Goal: Task Accomplishment & Management: Complete application form

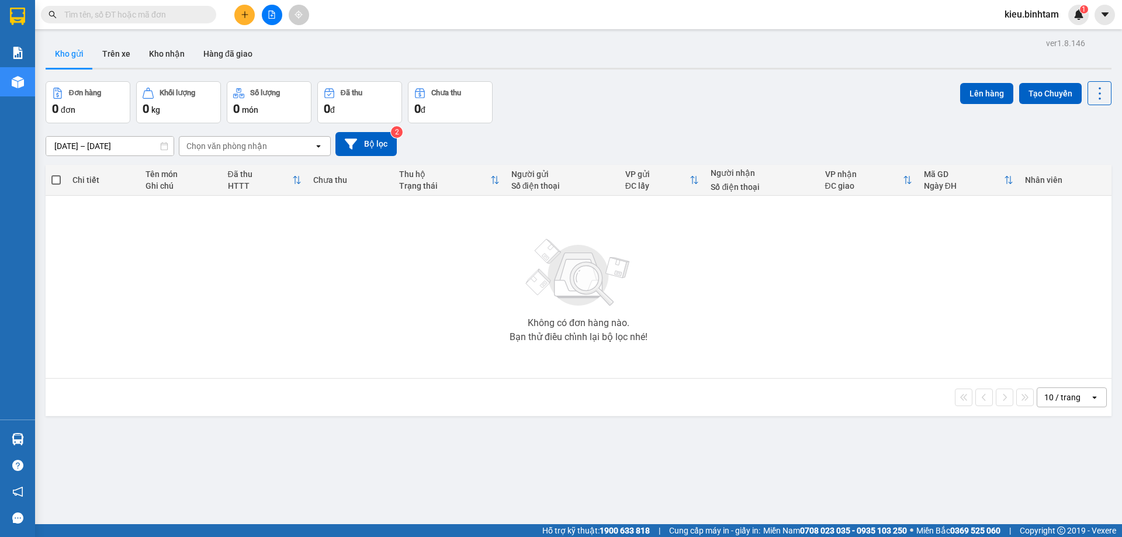
click at [238, 14] on button at bounding box center [244, 15] width 20 height 20
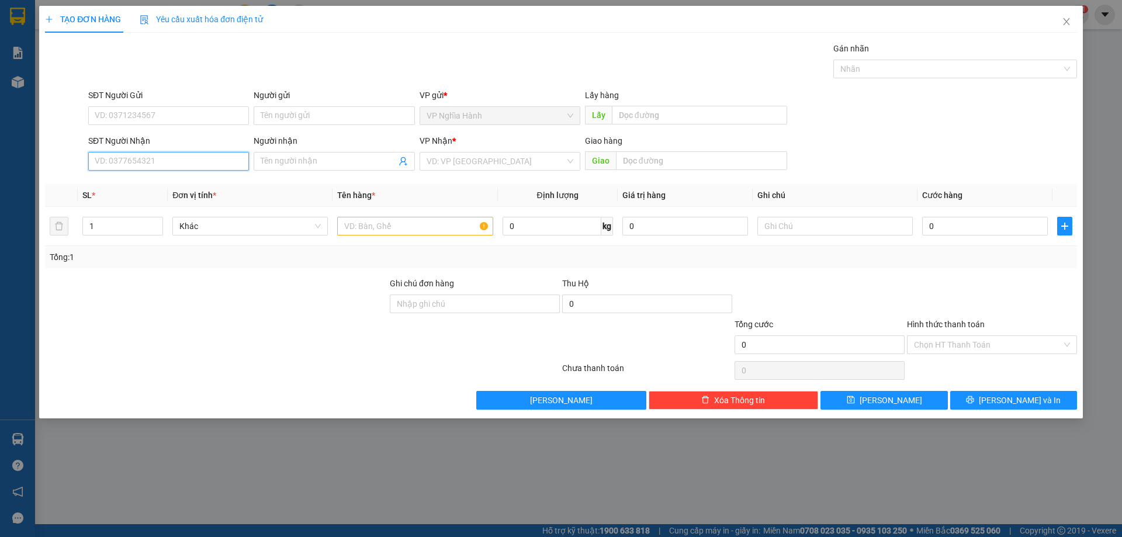
click at [100, 156] on input "SĐT Người Nhận" at bounding box center [168, 161] width 161 height 19
type input "0936489707"
drag, startPoint x: 144, startPoint y: 190, endPoint x: 153, endPoint y: 187, distance: 9.8
click at [144, 190] on div "0936489707 - QUYẾT" at bounding box center [168, 184] width 147 height 13
type input "QUYẾT"
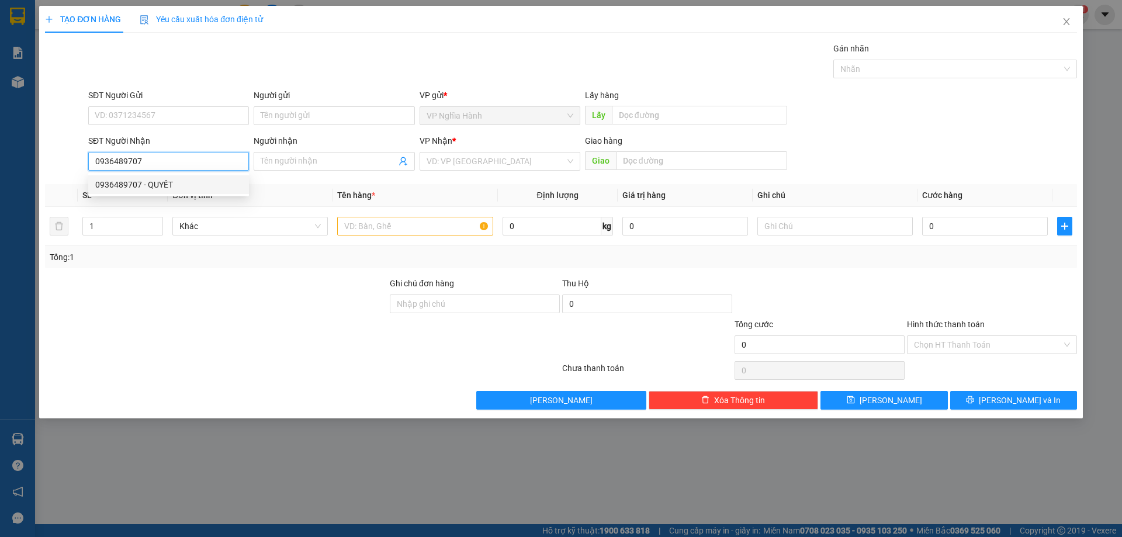
type input "AN SUONG"
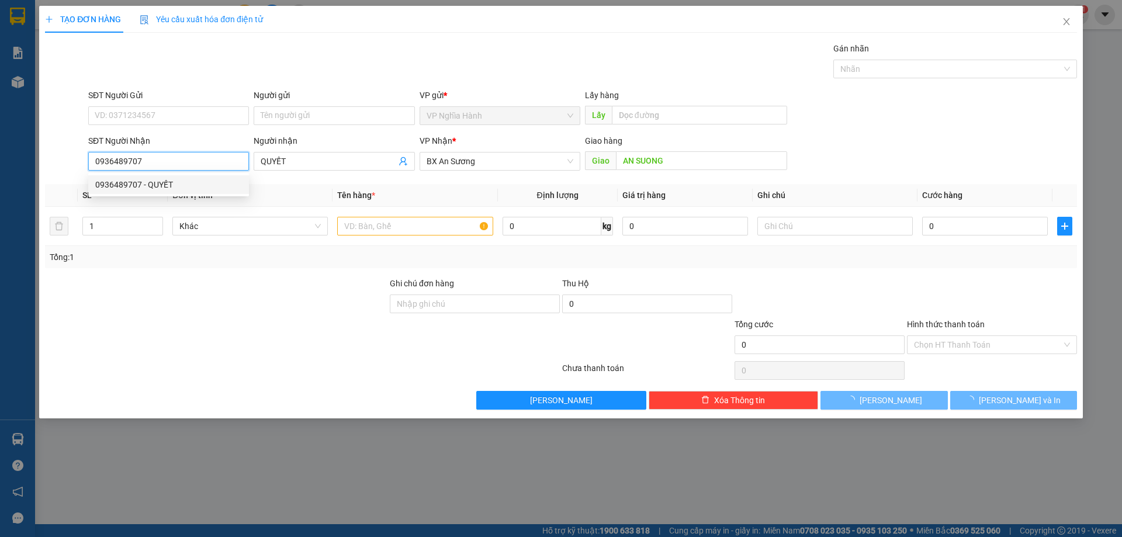
type input "200.000"
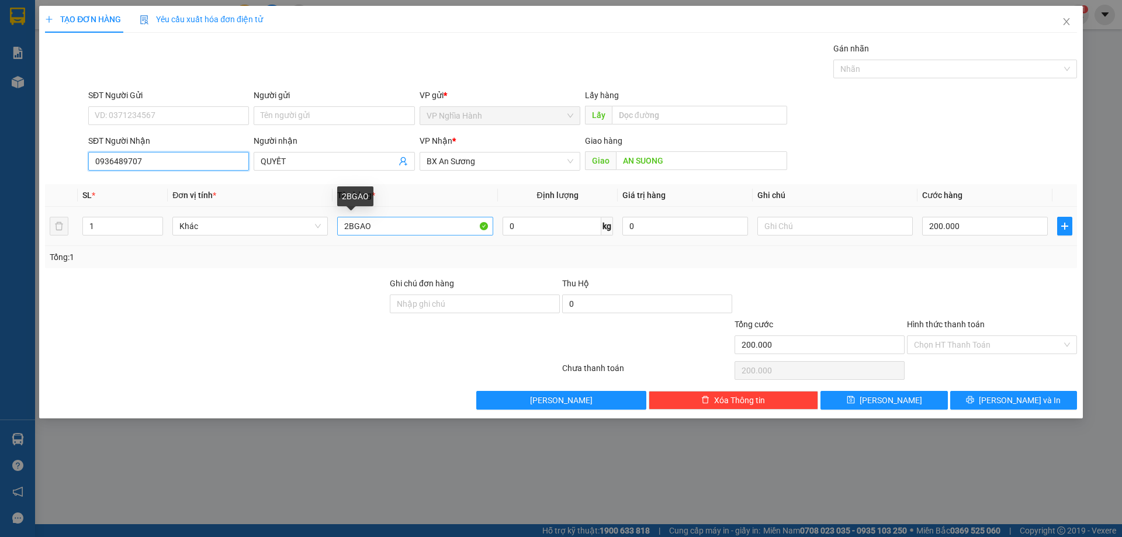
type input "0936489707"
drag, startPoint x: 422, startPoint y: 227, endPoint x: 223, endPoint y: 240, distance: 199.8
click at [224, 240] on tr "1 Khác 2BGAO 0 kg 0 200.000" at bounding box center [561, 226] width 1032 height 39
type input "1bgao"
click at [969, 227] on input "200.000" at bounding box center [986, 226] width 126 height 19
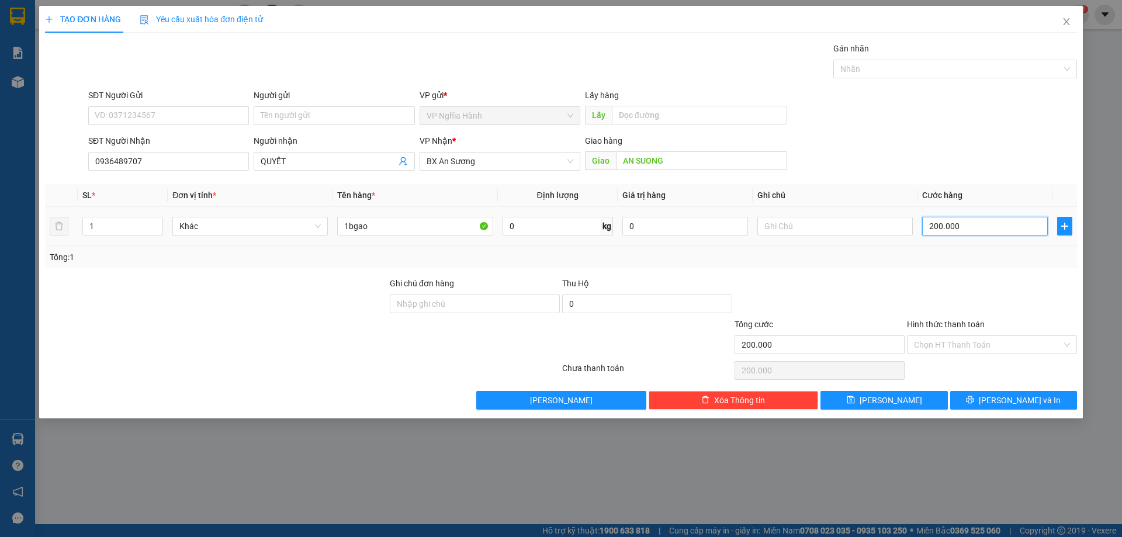
type input "1"
type input "10"
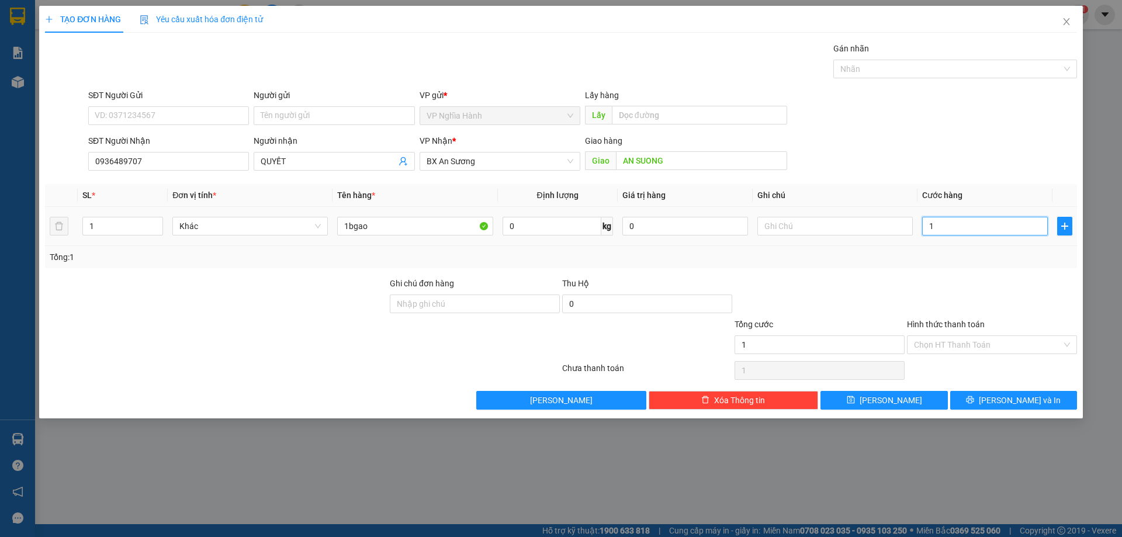
type input "10"
type input "100"
type input "100.000"
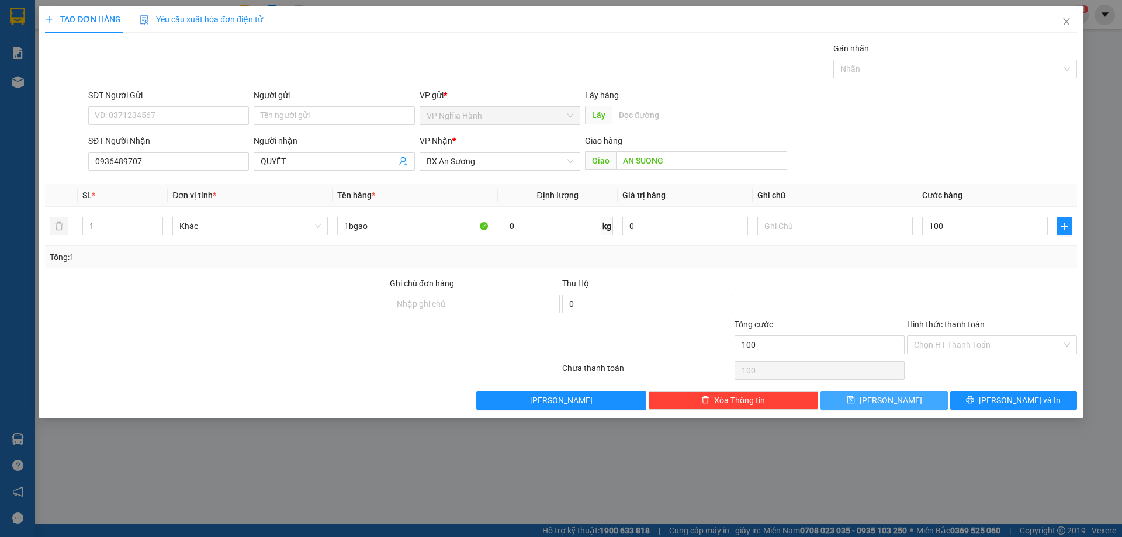
type input "100.000"
click at [888, 404] on span "Lưu" at bounding box center [891, 400] width 63 height 13
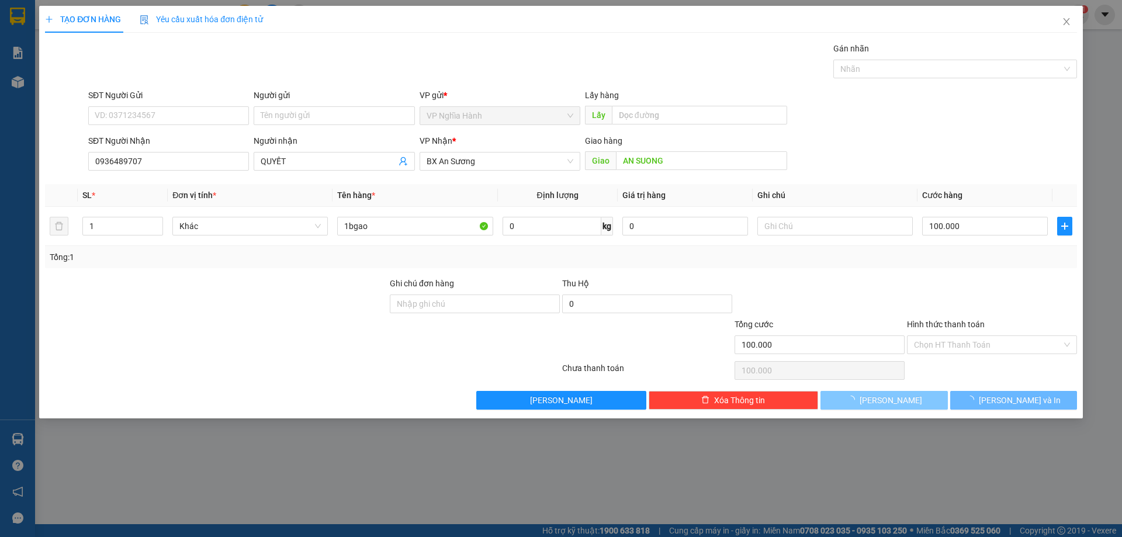
type input "0"
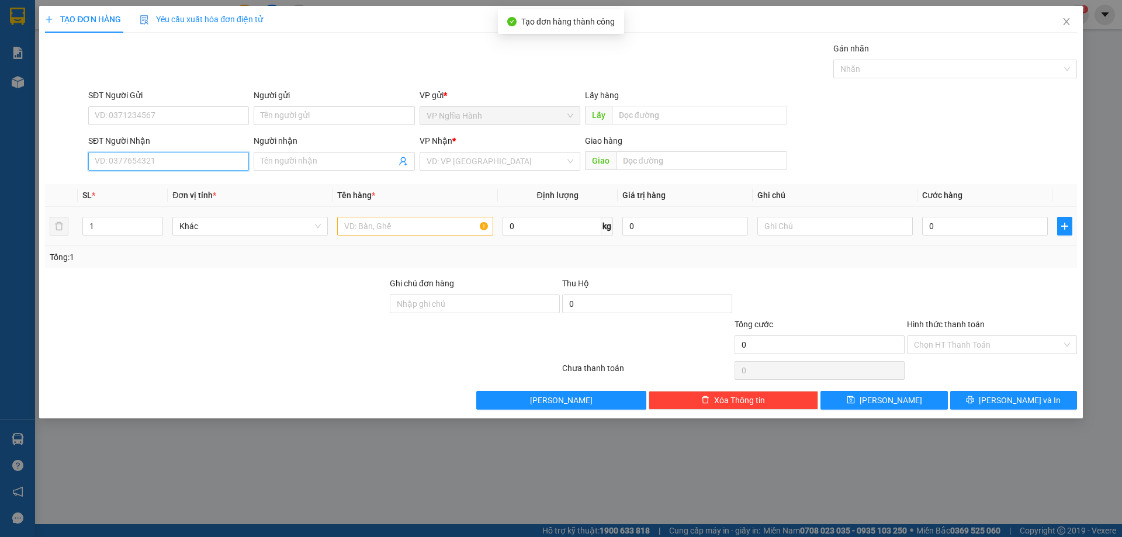
click at [105, 157] on input "SĐT Người Nhận" at bounding box center [168, 161] width 161 height 19
type input "0865886792"
click at [154, 182] on div "0865886792" at bounding box center [168, 184] width 147 height 13
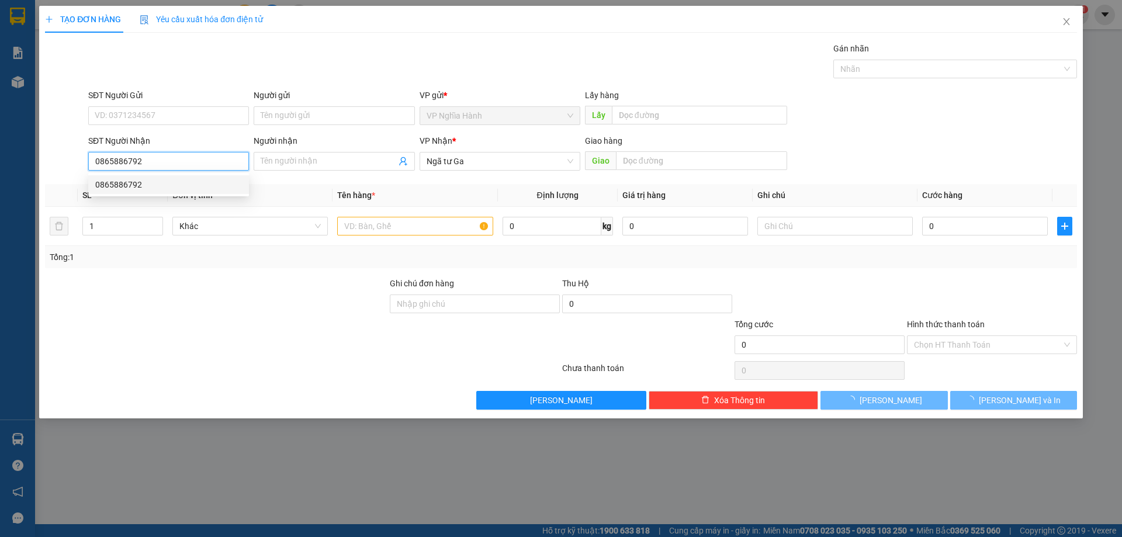
type input "400.000"
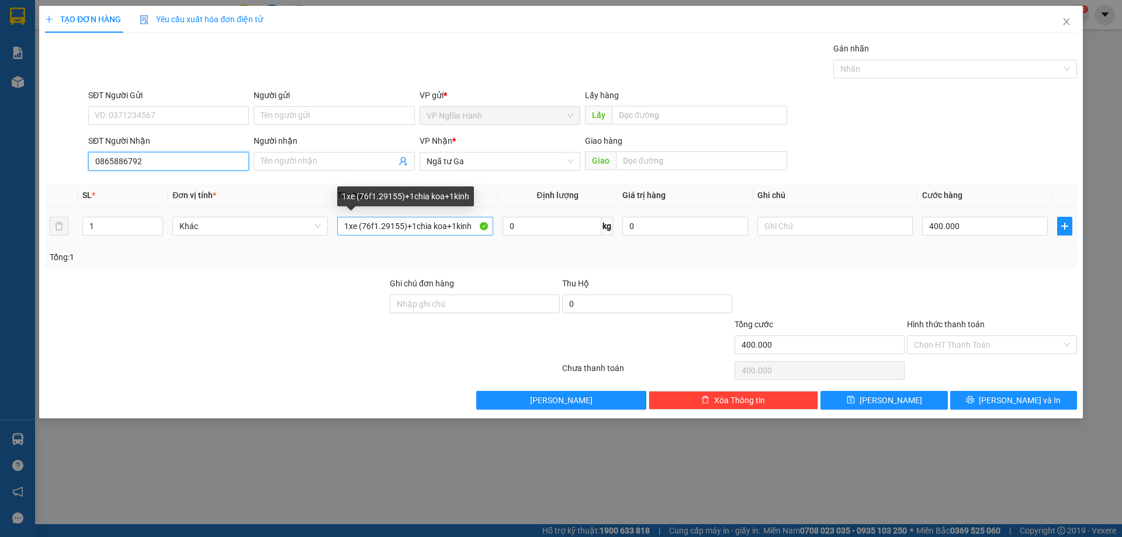
type input "0865886792"
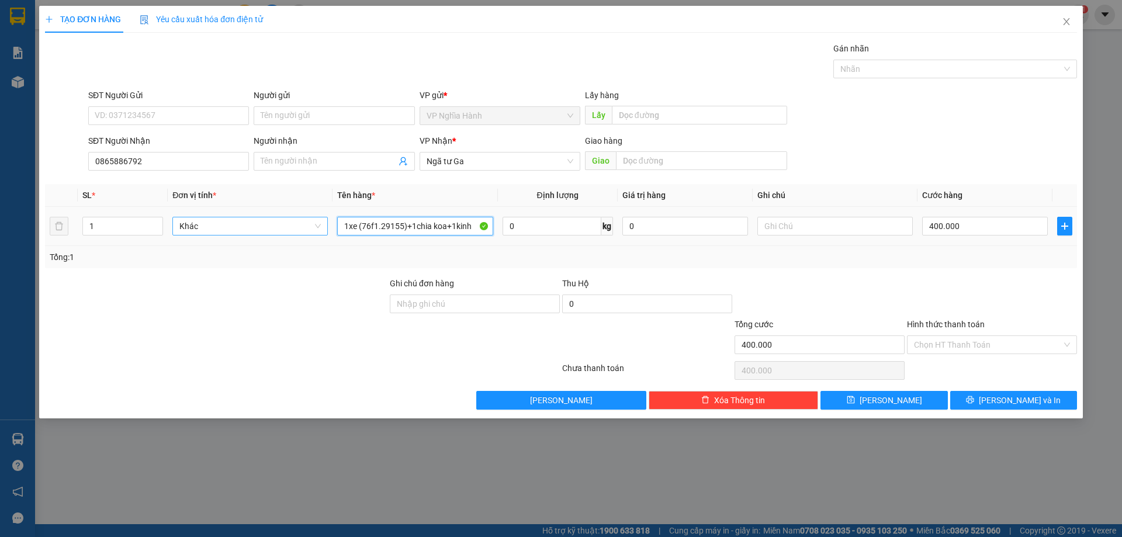
drag, startPoint x: 483, startPoint y: 226, endPoint x: 241, endPoint y: 223, distance: 242.6
click at [257, 244] on tr "1 Khác 1xe (76f1.29155)+1chia koa+1kinh 0 kg 0 400.000" at bounding box center [561, 226] width 1032 height 39
type input "1bgao"
click at [969, 222] on input "400.000" at bounding box center [986, 226] width 126 height 19
type input "8"
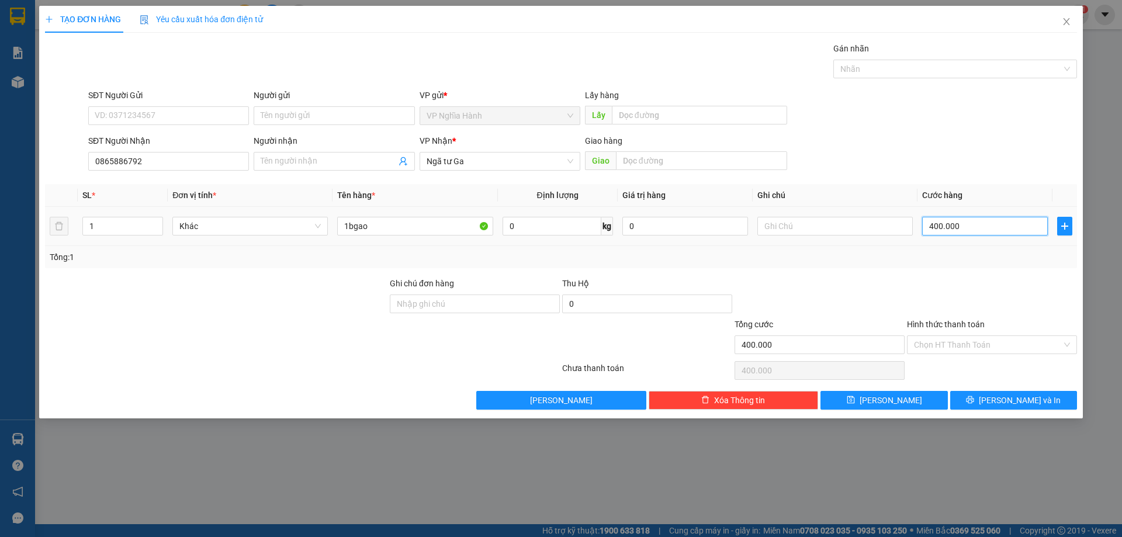
type input "8"
type input "80"
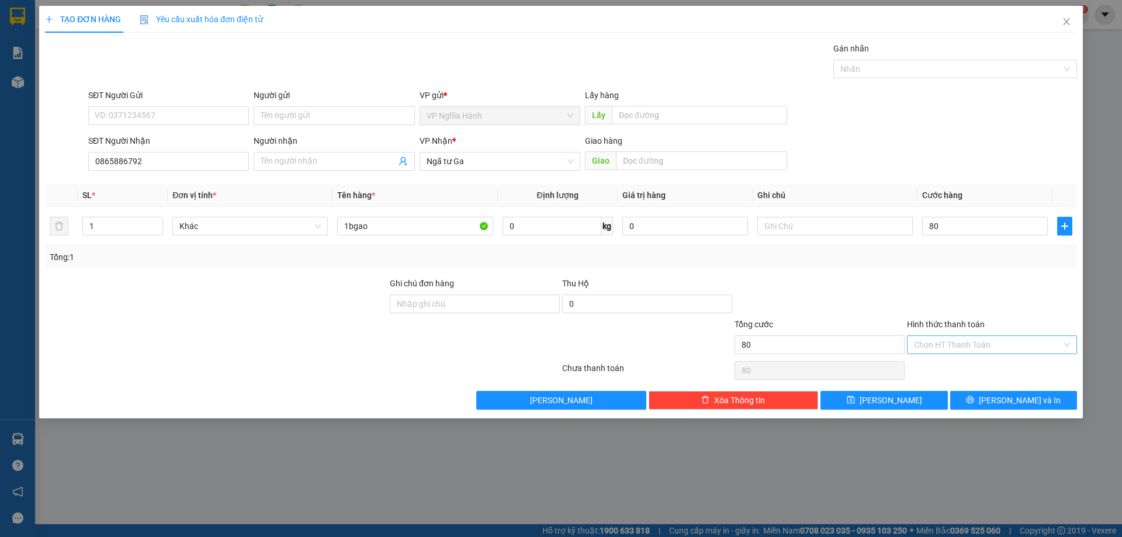
type input "80.000"
click at [978, 347] on input "Hình thức thanh toán" at bounding box center [988, 345] width 148 height 18
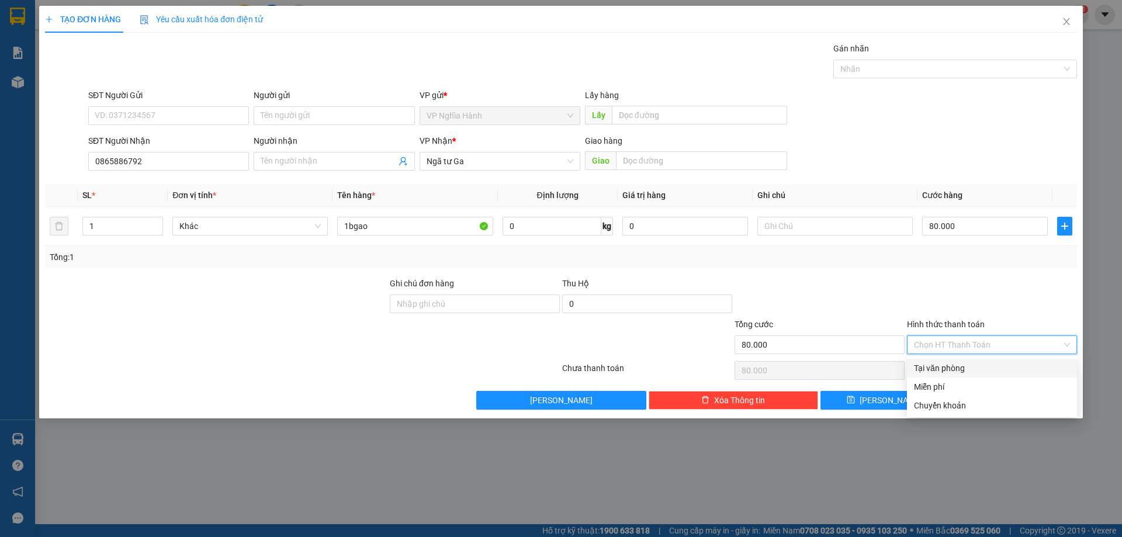
click at [936, 373] on div "Tại văn phòng" at bounding box center [992, 368] width 156 height 13
type input "0"
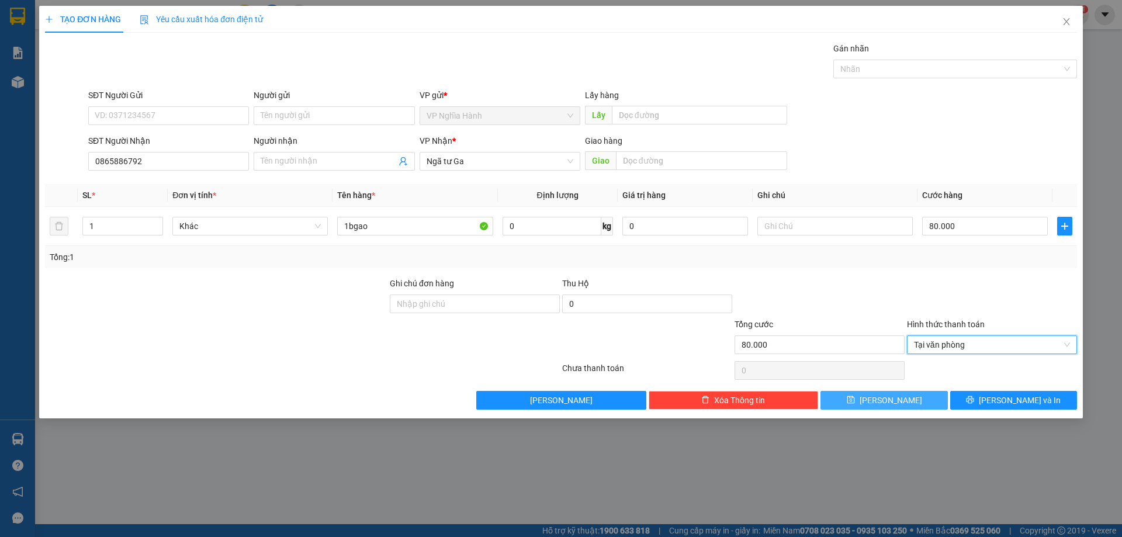
click at [923, 402] on button "Lưu" at bounding box center [884, 400] width 127 height 19
type input "0"
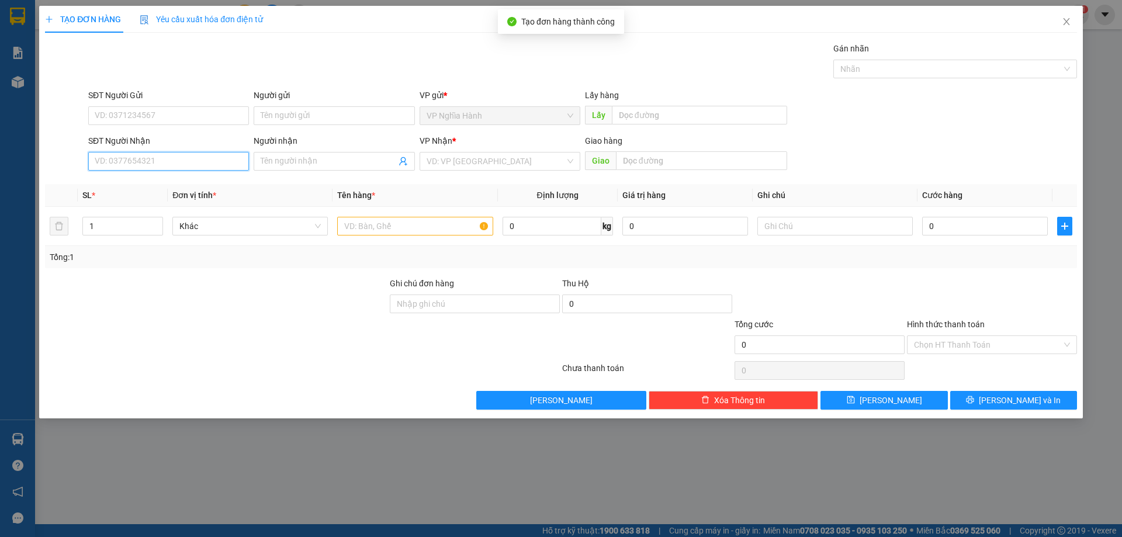
click at [100, 165] on input "SĐT Người Nhận" at bounding box center [168, 161] width 161 height 19
type input "0377338126"
drag, startPoint x: 167, startPoint y: 185, endPoint x: 175, endPoint y: 179, distance: 10.1
click at [167, 184] on div "0377338126" at bounding box center [168, 184] width 147 height 13
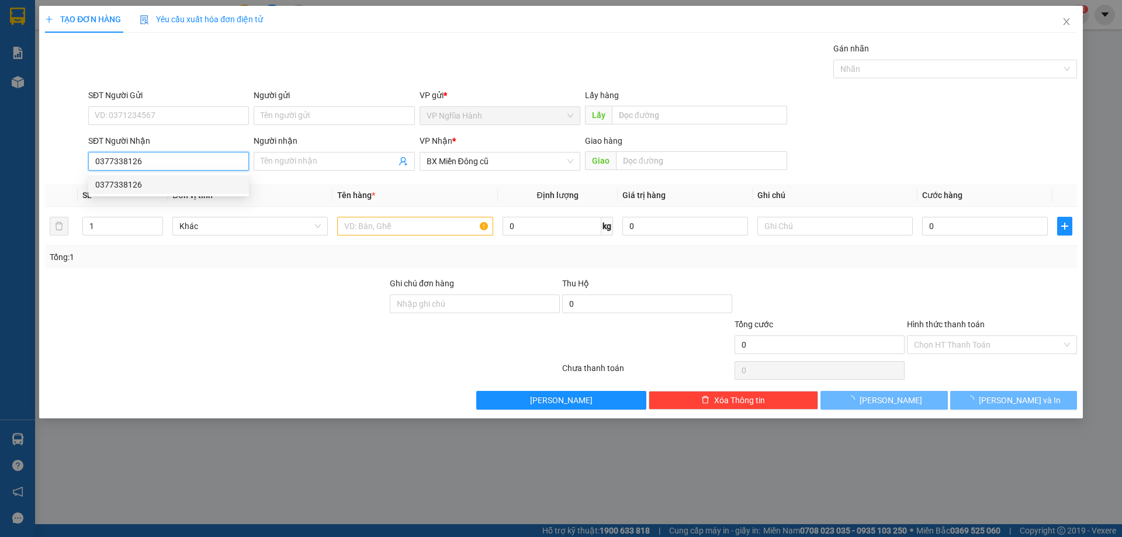
type input "50.000"
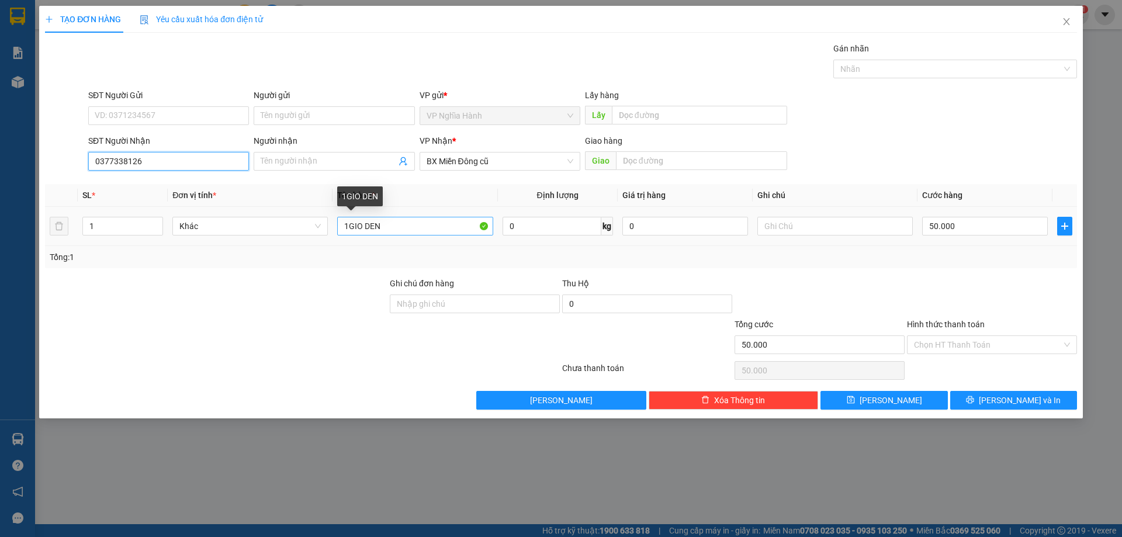
type input "0377338126"
drag, startPoint x: 395, startPoint y: 220, endPoint x: 305, endPoint y: 223, distance: 89.5
click at [305, 223] on tr "1 Khác 1GIO DEN 0 kg 0 50.000" at bounding box center [561, 226] width 1032 height 39
type input "1txop trang"
click at [974, 224] on input "50.000" at bounding box center [986, 226] width 126 height 19
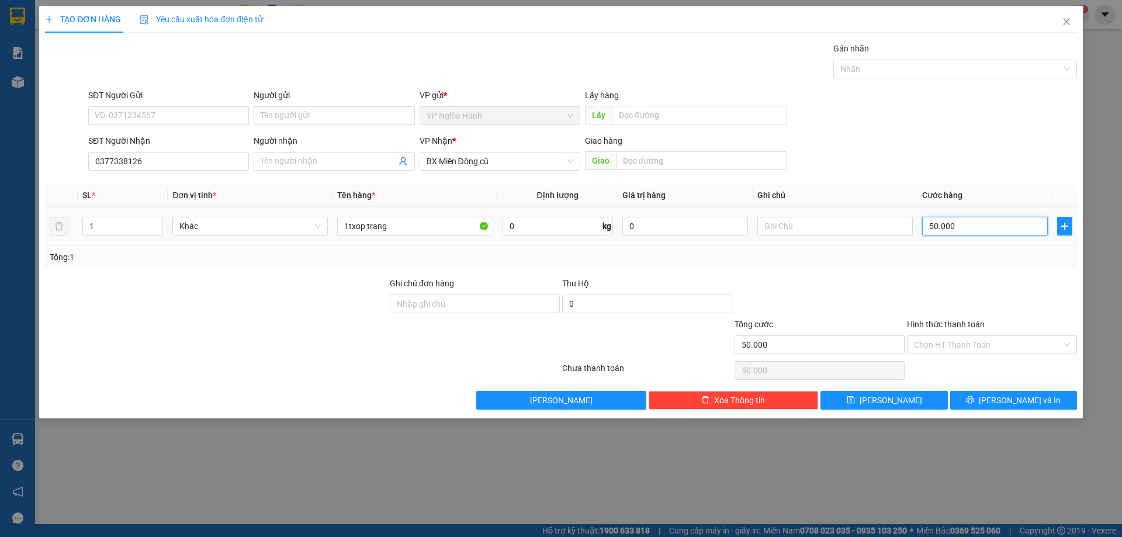
type input "1"
type input "12"
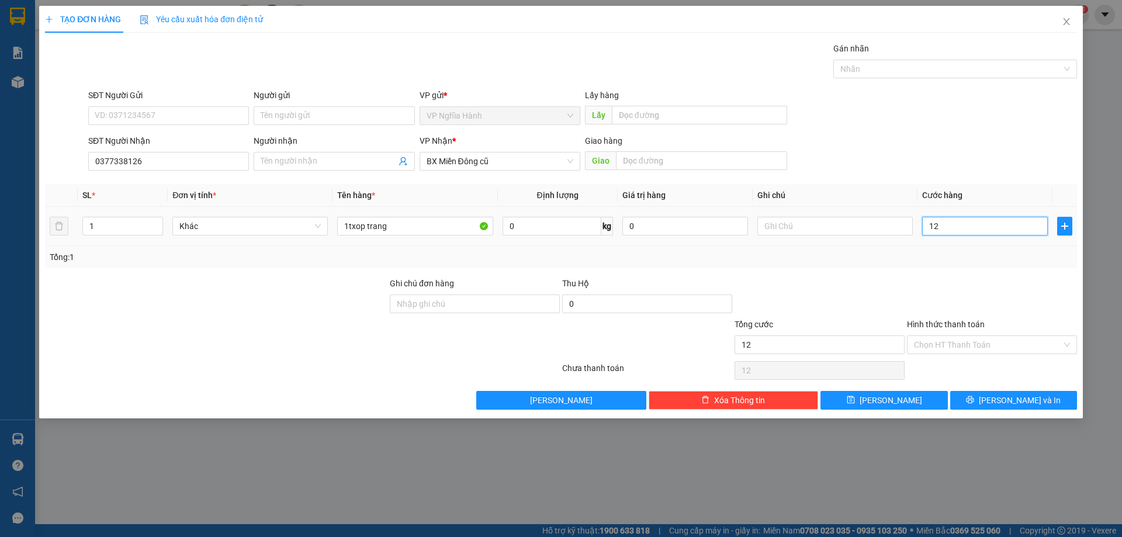
type input "120"
type input "120.000"
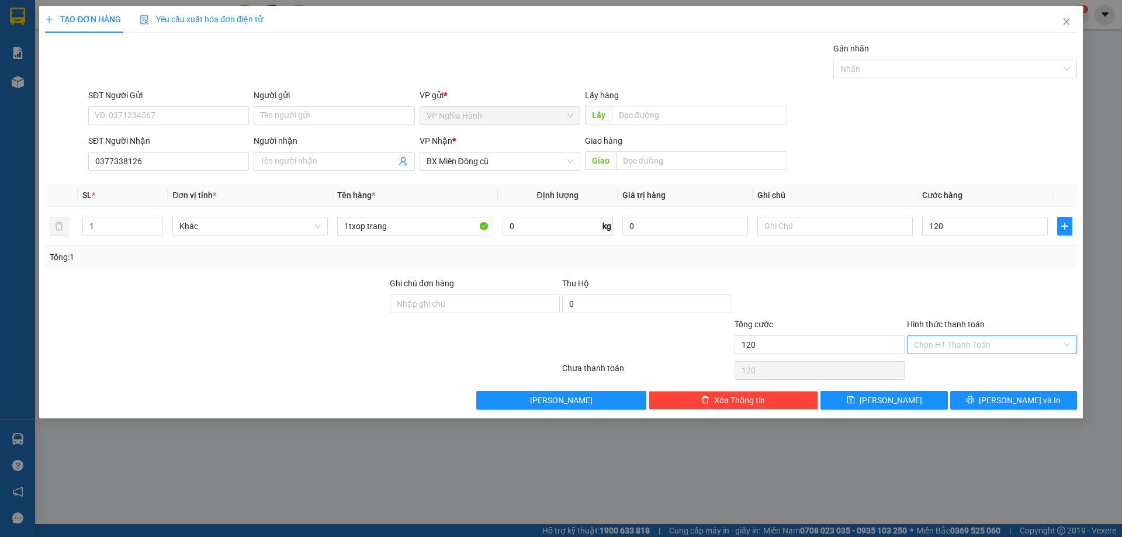
type input "120.000"
drag, startPoint x: 977, startPoint y: 341, endPoint x: 976, endPoint y: 358, distance: 17.0
click at [977, 343] on input "Hình thức thanh toán" at bounding box center [988, 345] width 148 height 18
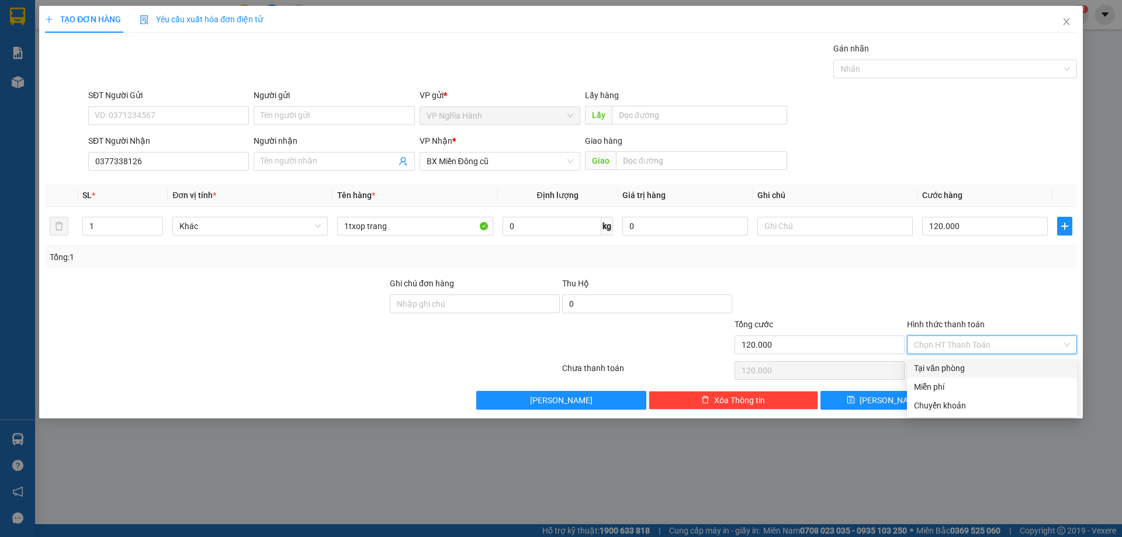
drag, startPoint x: 971, startPoint y: 362, endPoint x: 974, endPoint y: 374, distance: 12.1
click at [970, 362] on div "Tại văn phòng" at bounding box center [992, 368] width 156 height 13
type input "0"
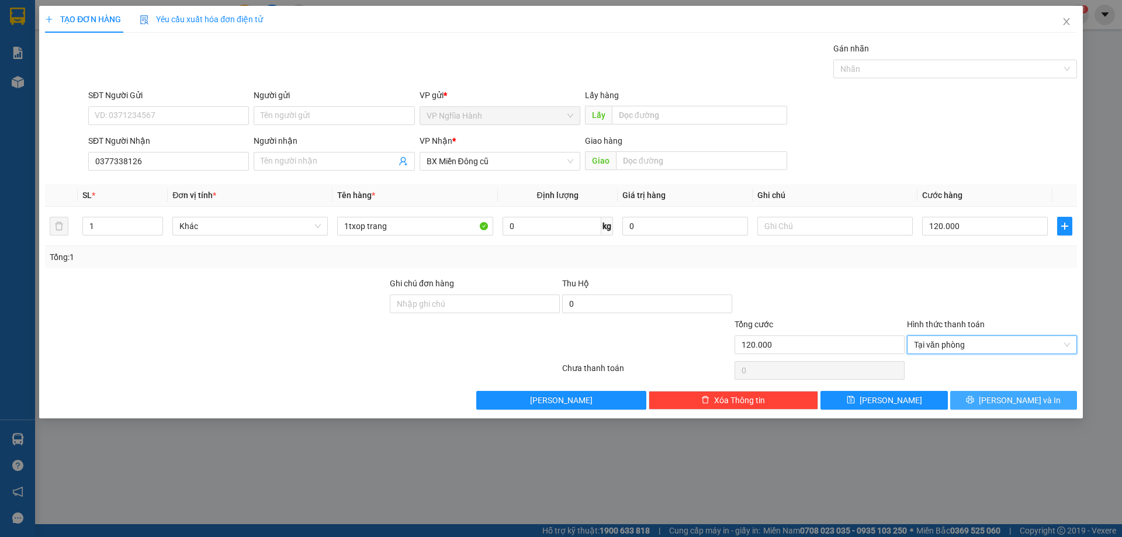
drag, startPoint x: 979, startPoint y: 395, endPoint x: 982, endPoint y: 402, distance: 7.1
click at [979, 396] on button "Lưu và In" at bounding box center [1014, 400] width 127 height 19
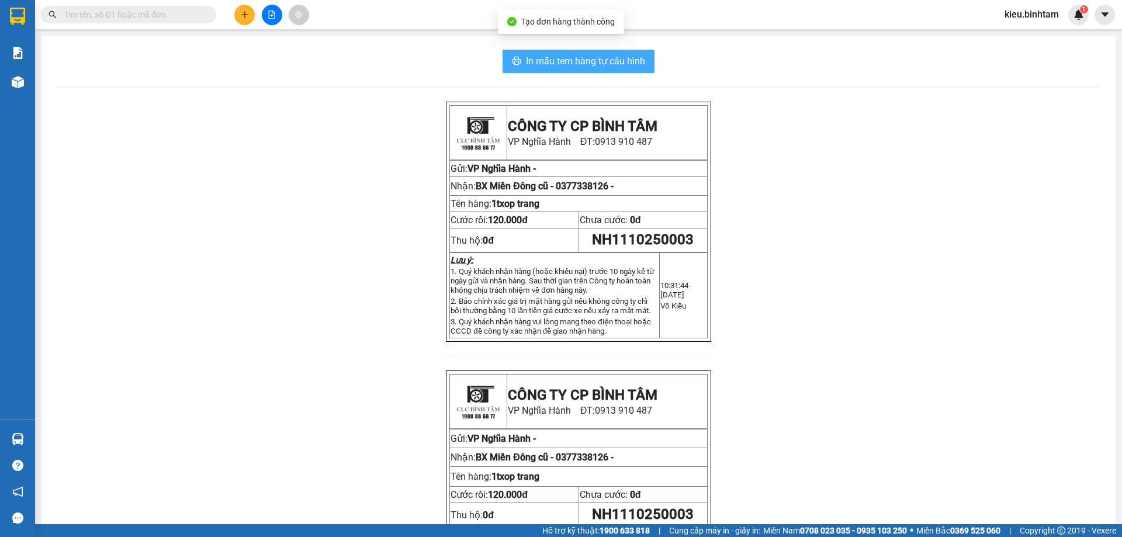
click at [587, 63] on span "In mẫu tem hàng tự cấu hình" at bounding box center [585, 61] width 119 height 15
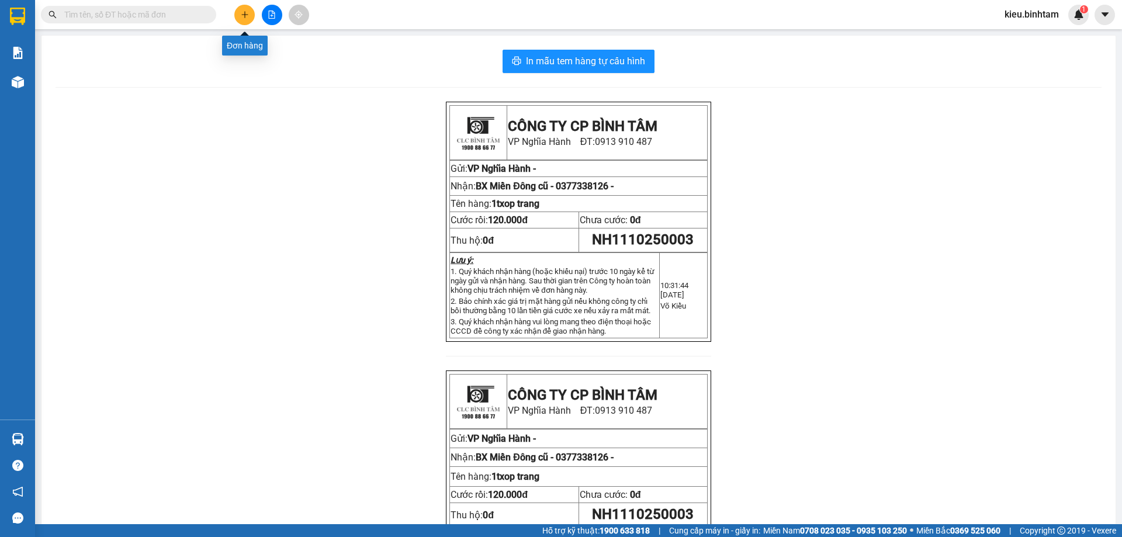
click at [248, 17] on icon "plus" at bounding box center [245, 15] width 8 height 8
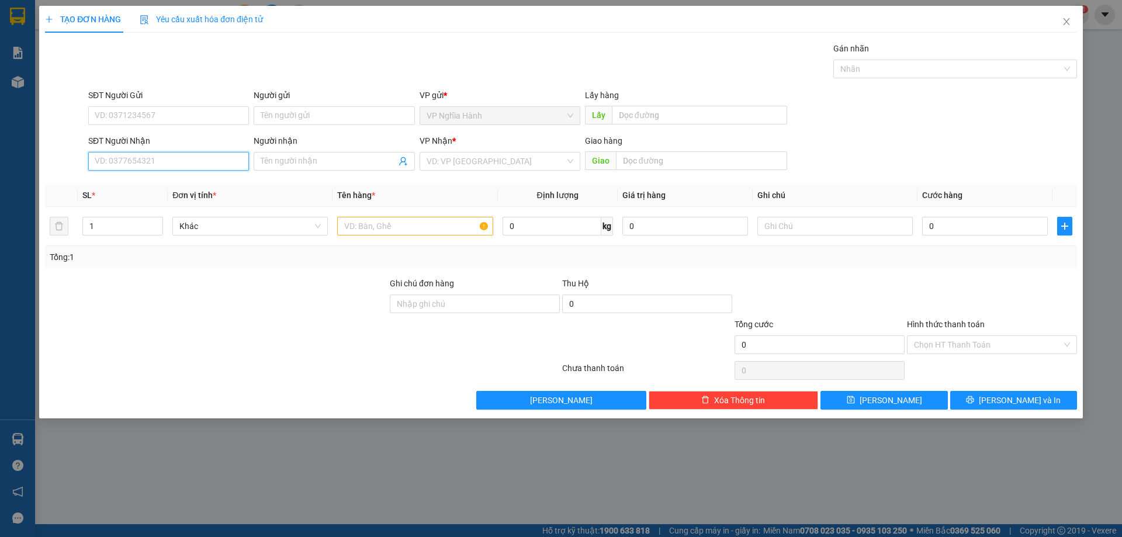
click at [136, 160] on input "SĐT Người Nhận" at bounding box center [168, 161] width 161 height 19
type input "0"
type input "0909179687"
drag, startPoint x: 130, startPoint y: 186, endPoint x: 191, endPoint y: 196, distance: 62.2
click at [129, 186] on div "0909179687" at bounding box center [168, 184] width 147 height 13
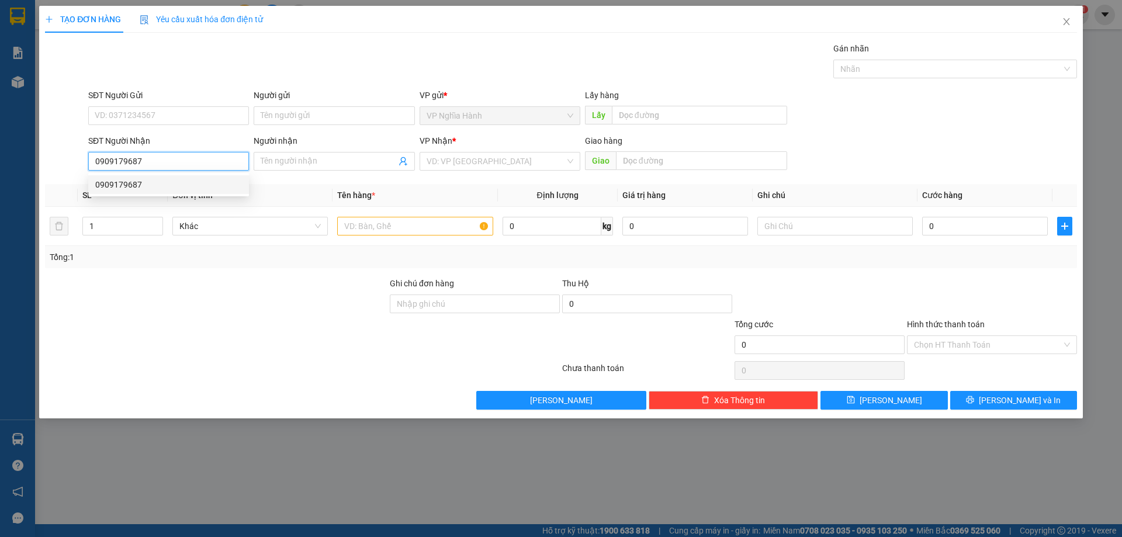
type input "70.000"
type input "0909179687"
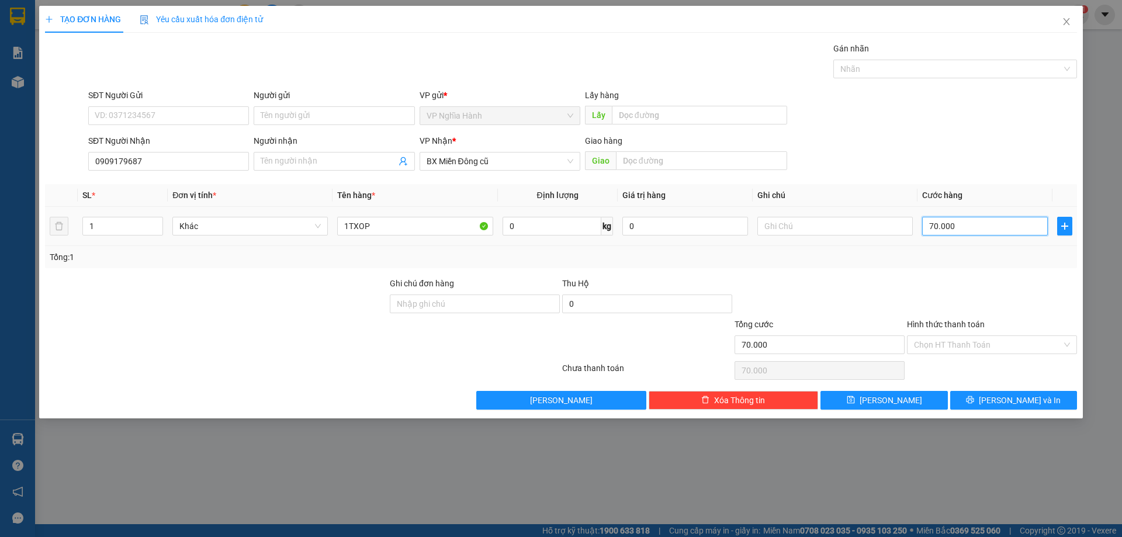
click at [967, 223] on input "70.000" at bounding box center [986, 226] width 126 height 19
type input "8"
type input "80"
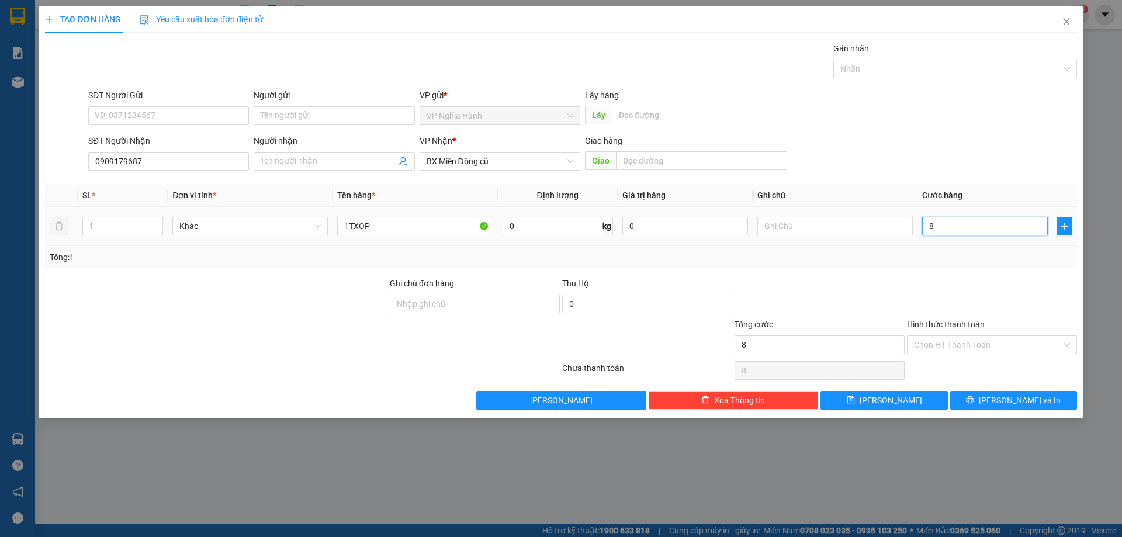
type input "80"
type input "80.000"
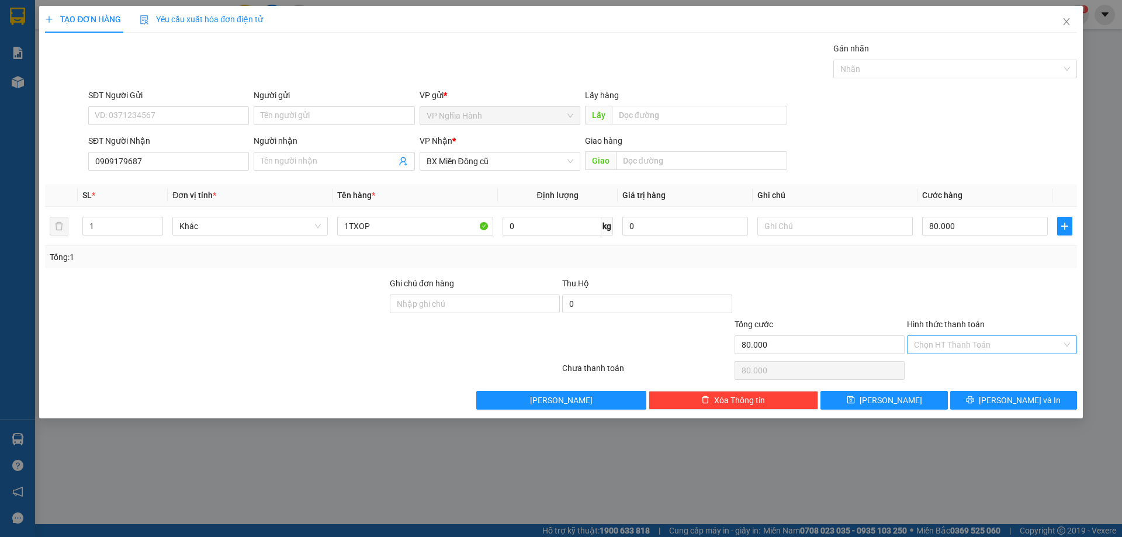
click at [951, 345] on input "Hình thức thanh toán" at bounding box center [988, 345] width 148 height 18
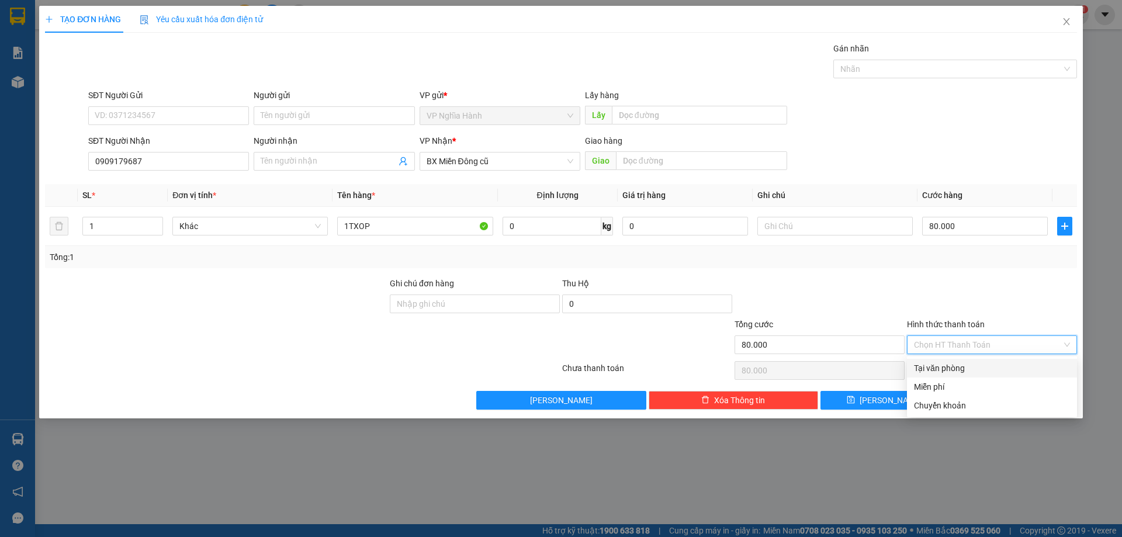
click at [955, 368] on div "Tại văn phòng" at bounding box center [992, 368] width 156 height 13
type input "0"
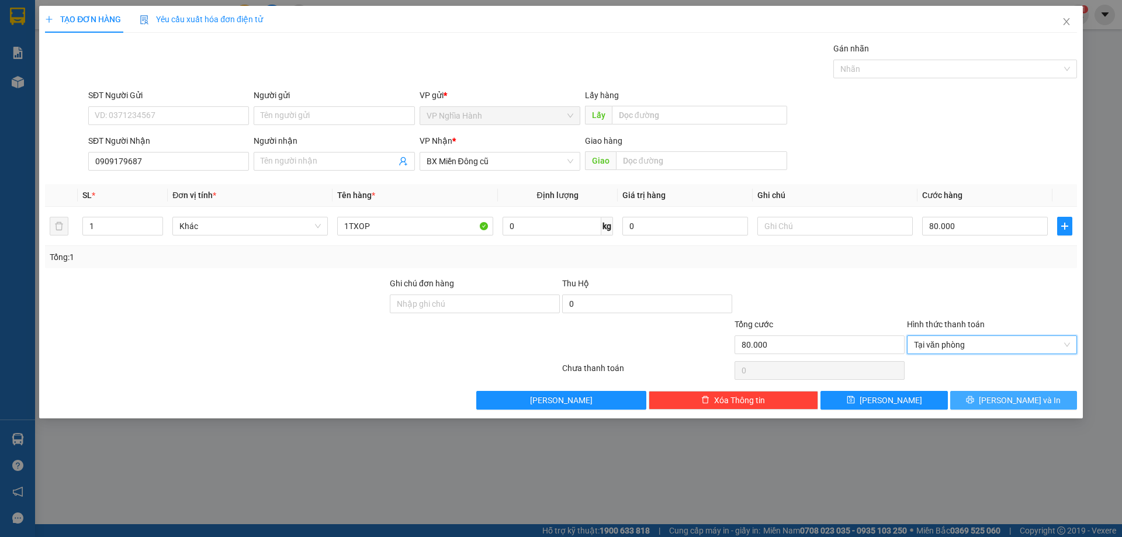
click at [975, 404] on icon "printer" at bounding box center [970, 400] width 8 height 8
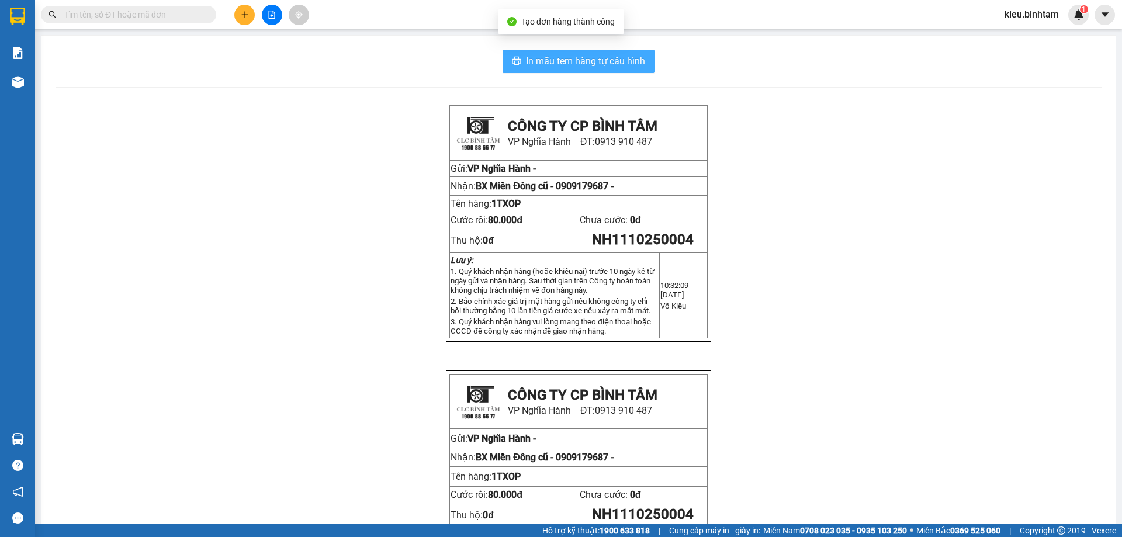
click at [587, 58] on span "In mẫu tem hàng tự cấu hình" at bounding box center [585, 61] width 119 height 15
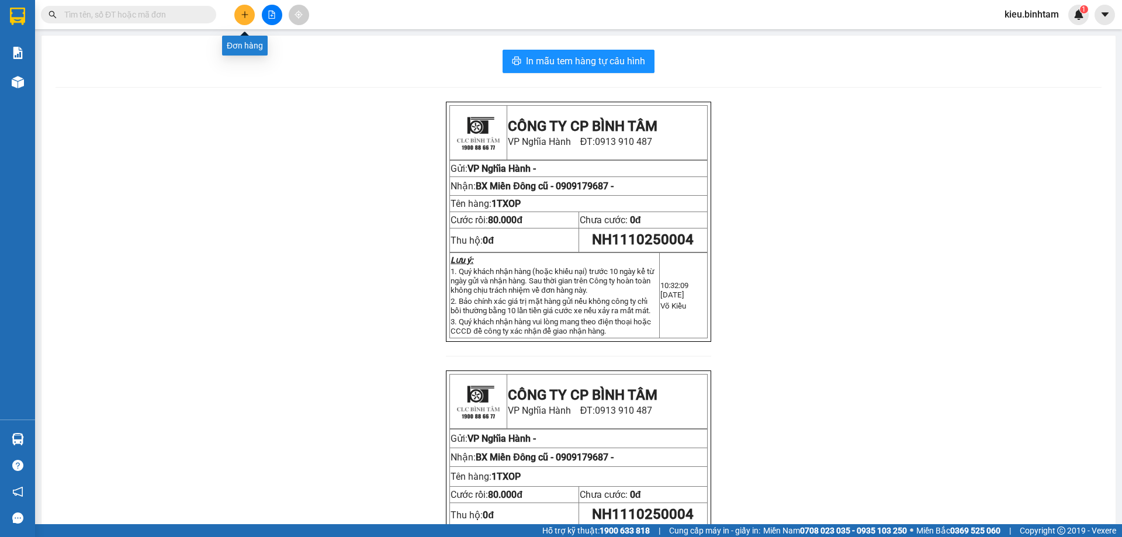
click at [243, 21] on button at bounding box center [244, 15] width 20 height 20
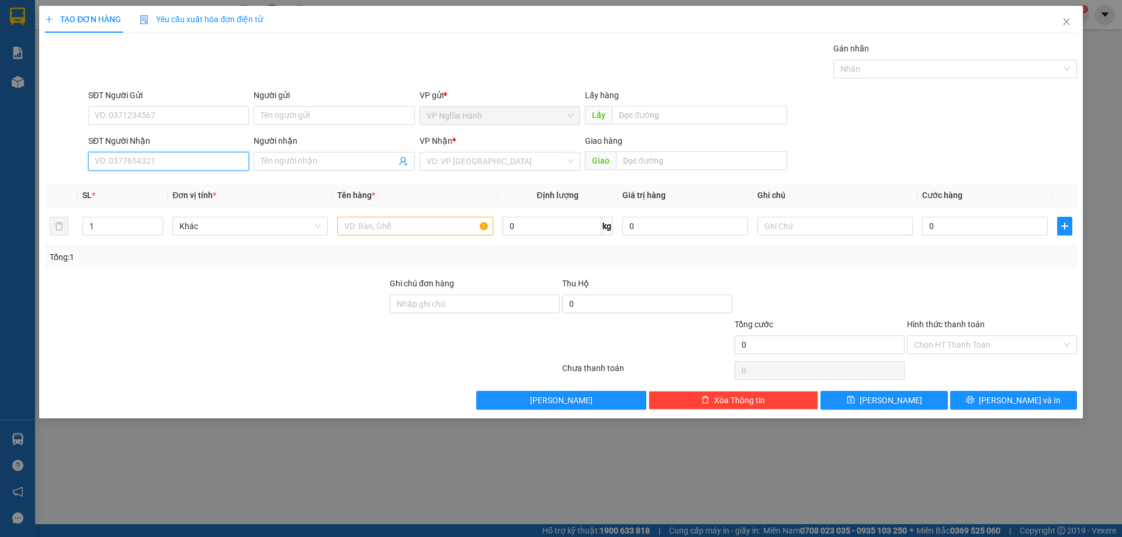
click at [124, 157] on input "SĐT Người Nhận" at bounding box center [168, 161] width 161 height 19
type input "0375589022"
click at [302, 163] on input "Người nhận" at bounding box center [328, 161] width 135 height 13
type input "0974355586"
click at [466, 157] on input "search" at bounding box center [496, 162] width 139 height 18
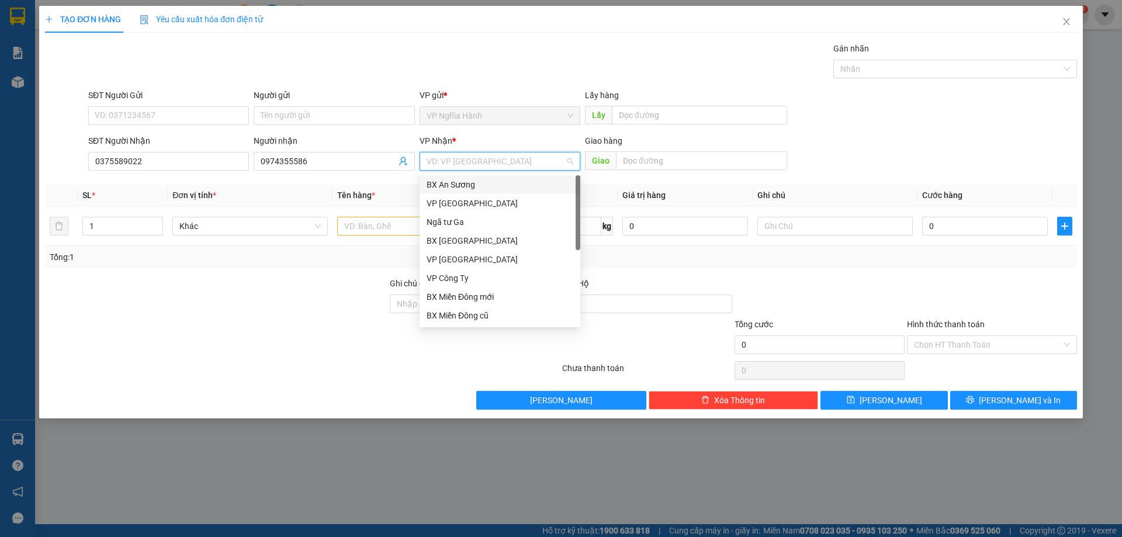
click at [478, 184] on div "BX An Sương" at bounding box center [500, 184] width 147 height 13
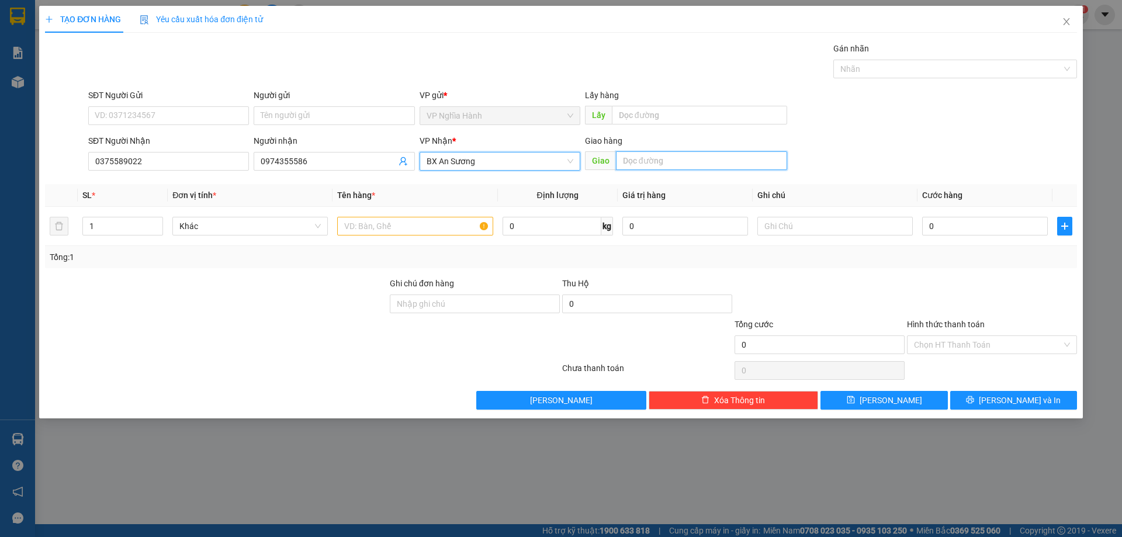
click at [638, 167] on input "text" at bounding box center [701, 160] width 171 height 19
drag, startPoint x: 676, startPoint y: 156, endPoint x: 533, endPoint y: 183, distance: 145.8
click at [536, 192] on div "Transit Pickup Surcharge Ids Transit Deliver Surcharge Ids Transit Deliver Surc…" at bounding box center [561, 226] width 1032 height 368
type input "ANN SUONG"
click at [388, 226] on input "text" at bounding box center [415, 226] width 156 height 19
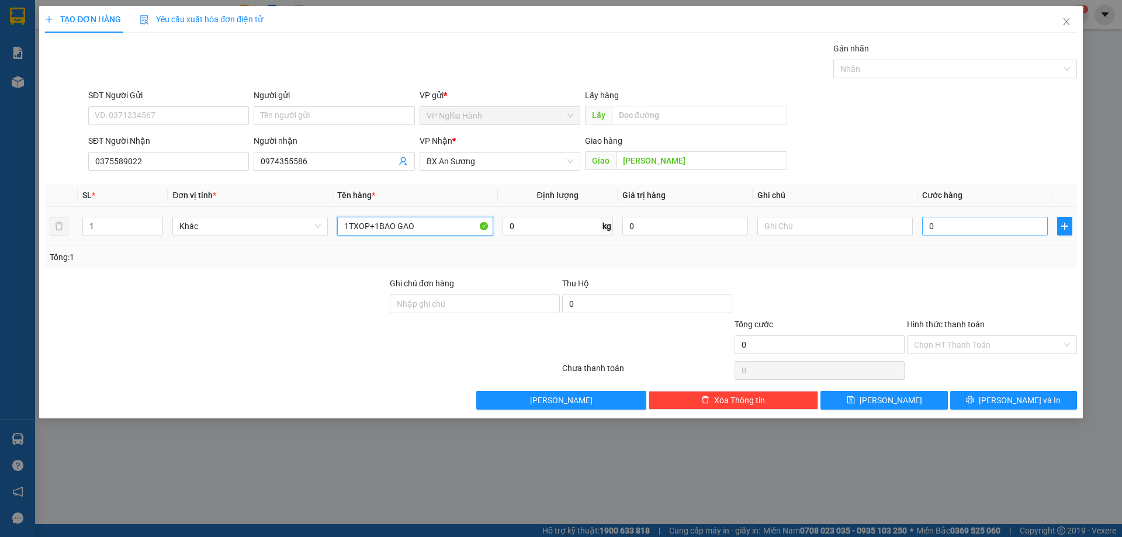
type input "1TXOP+1BAO GAO"
click at [950, 230] on input "0" at bounding box center [986, 226] width 126 height 19
type input "1"
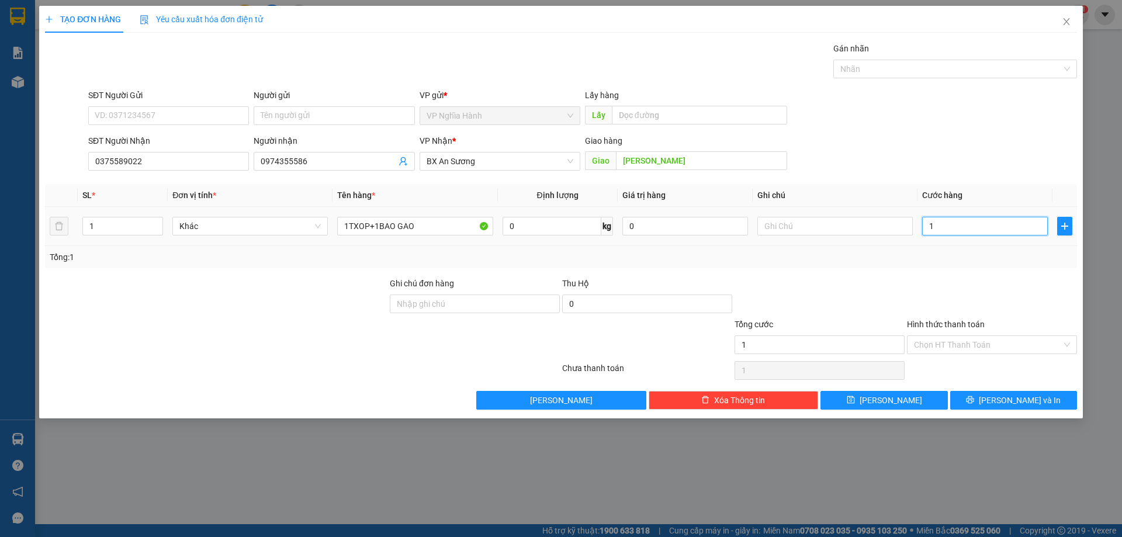
type input "13"
type input "130"
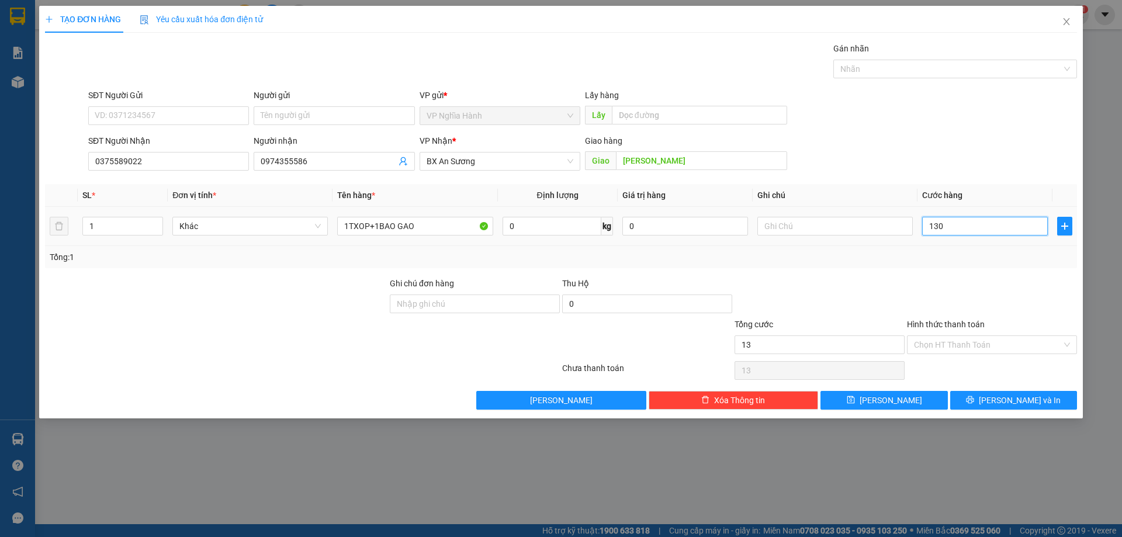
type input "130"
type input "130.000"
click at [945, 341] on input "Hình thức thanh toán" at bounding box center [988, 345] width 148 height 18
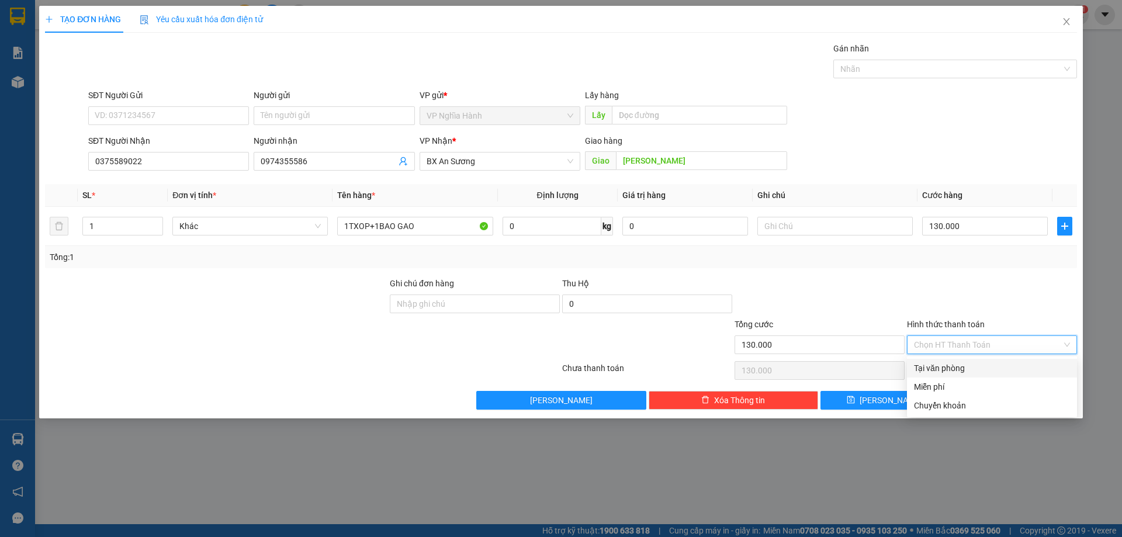
click at [955, 369] on div "Tại văn phòng" at bounding box center [992, 368] width 156 height 13
type input "0"
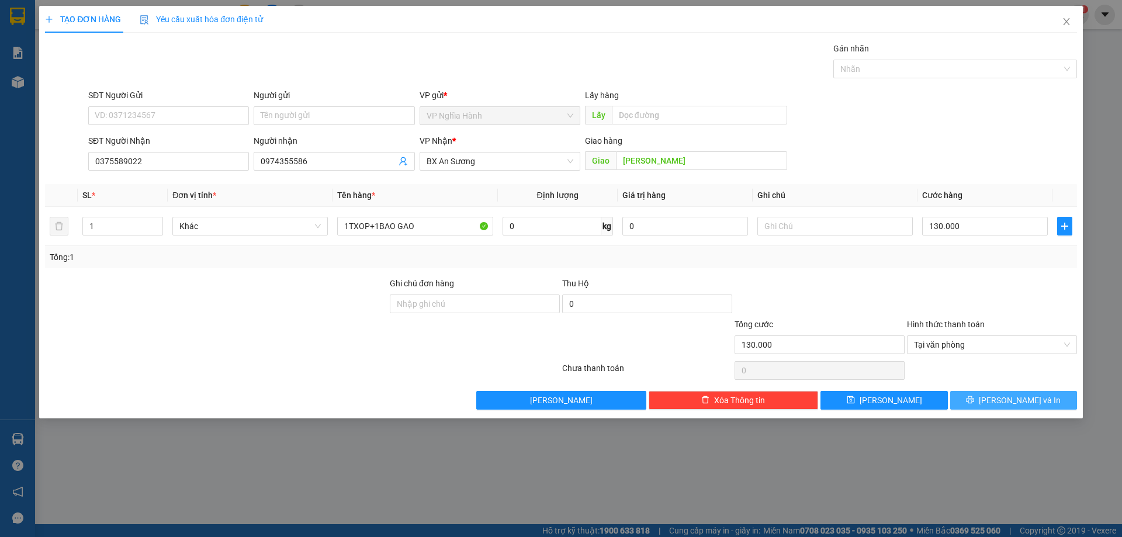
click at [1014, 403] on span "Lưu và In" at bounding box center [1020, 400] width 82 height 13
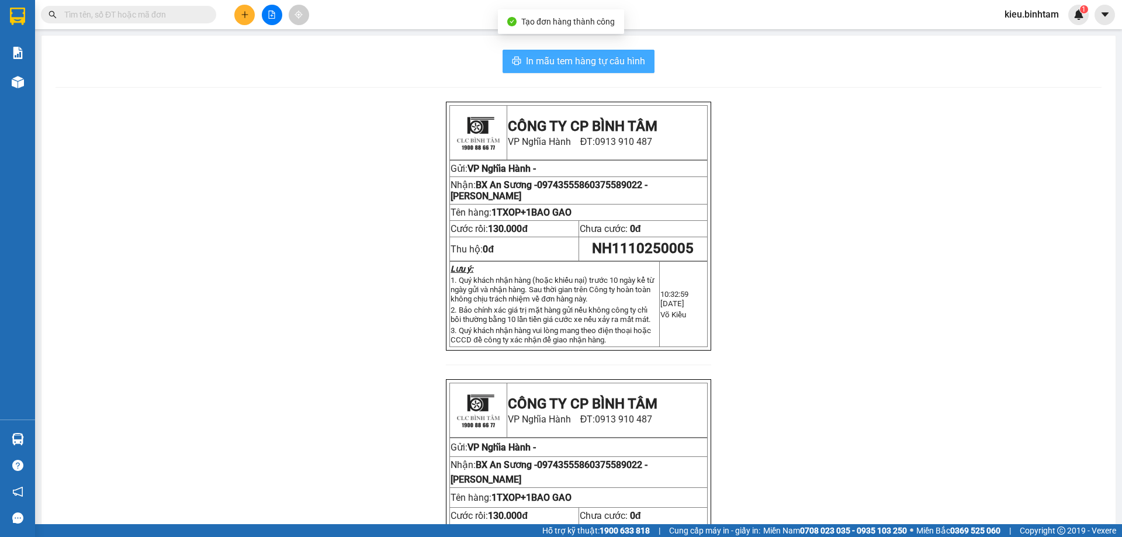
click at [590, 62] on span "In mẫu tem hàng tự cấu hình" at bounding box center [585, 61] width 119 height 15
